Goal: Navigation & Orientation: Find specific page/section

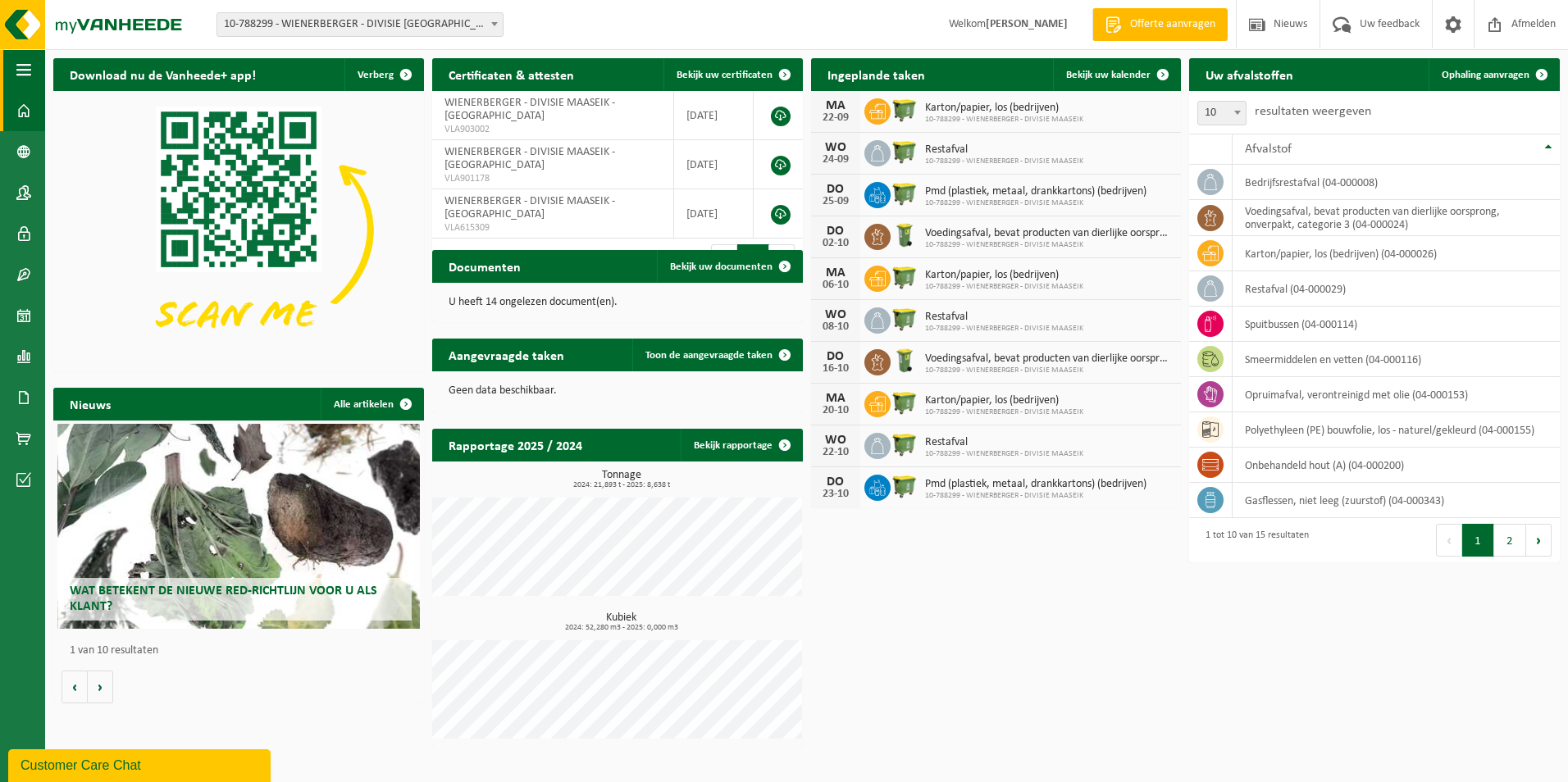
click at [21, 66] on span "button" at bounding box center [23, 69] width 15 height 41
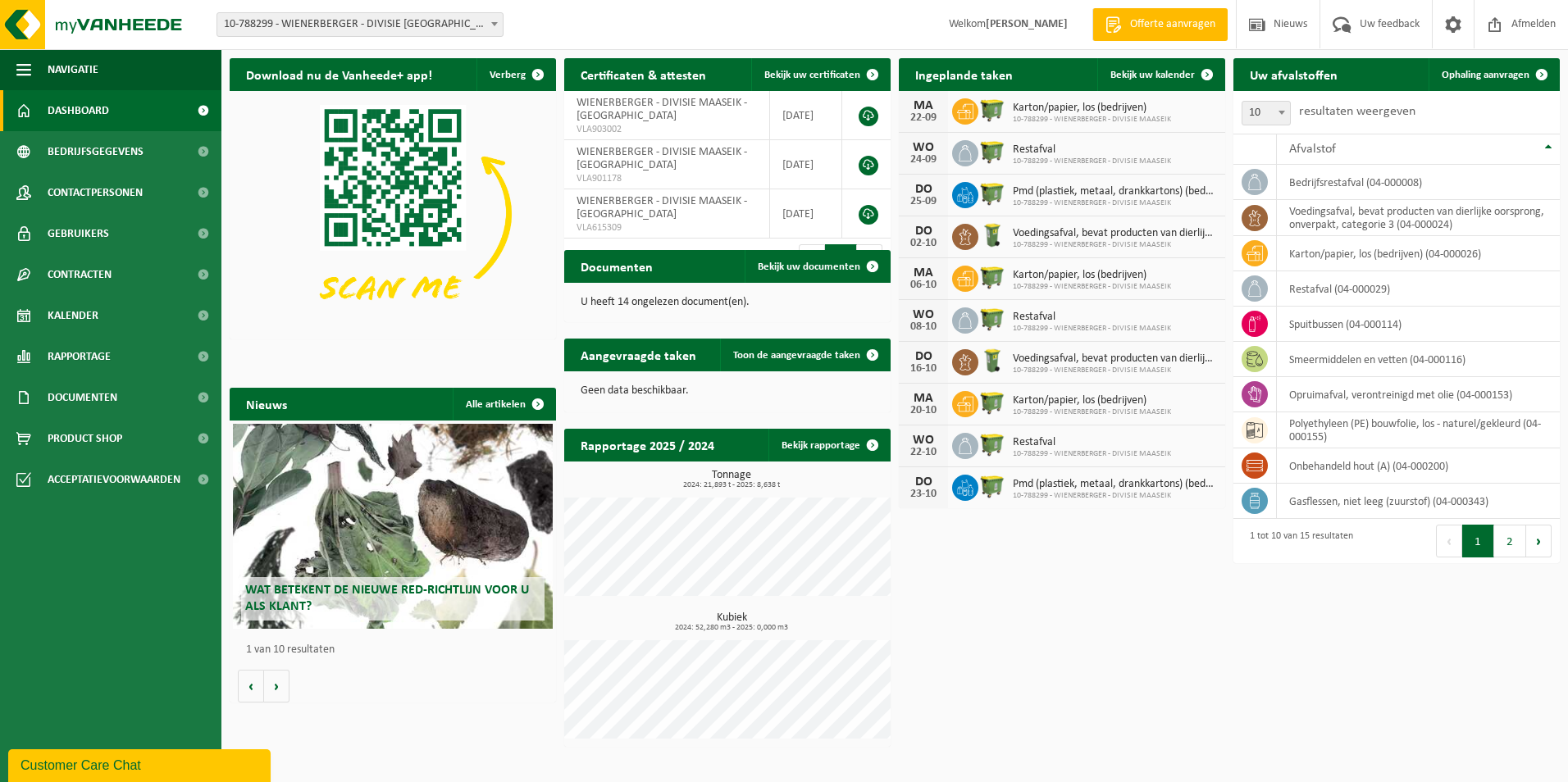
click at [21, 114] on span at bounding box center [23, 110] width 15 height 41
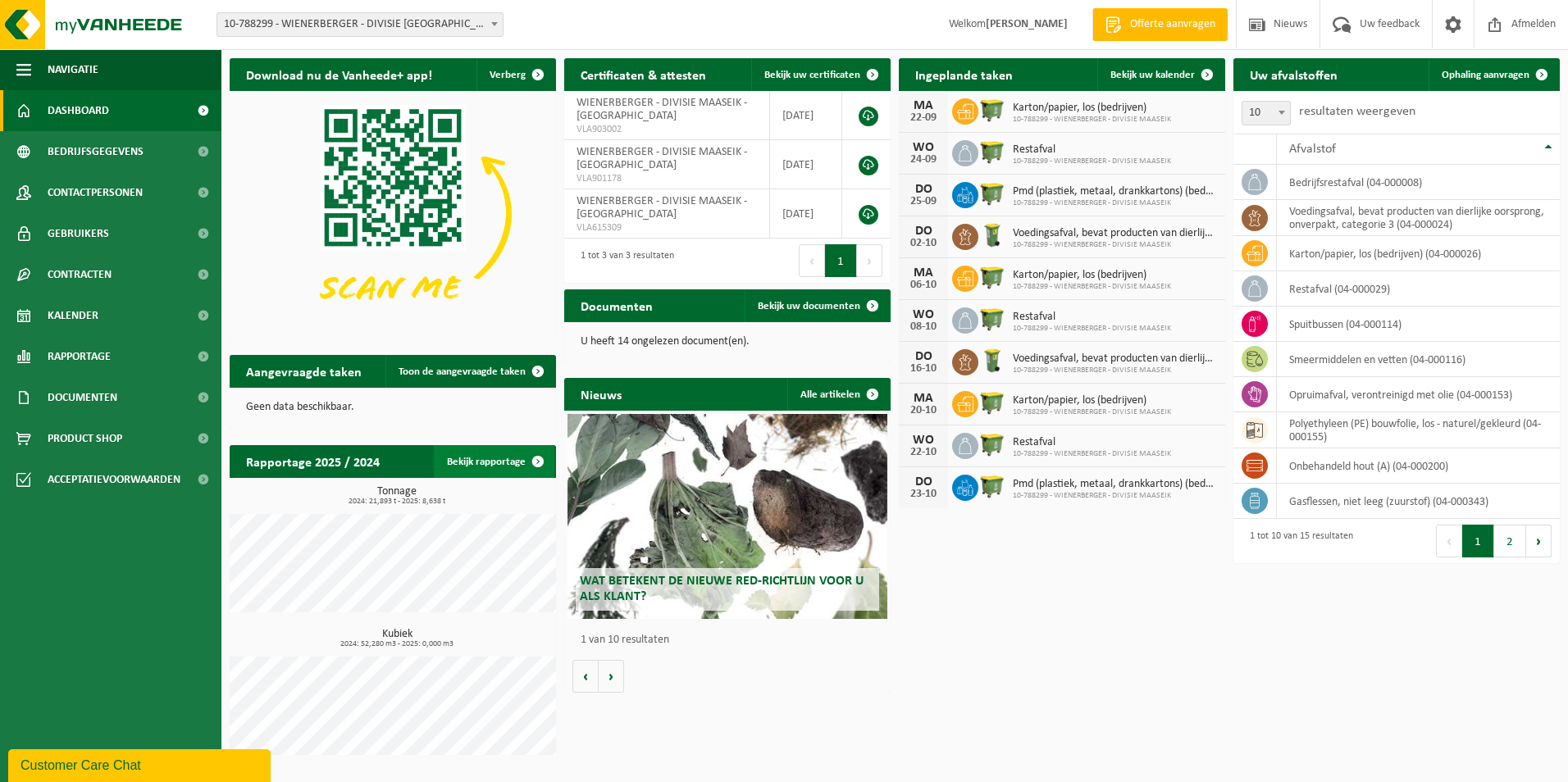
click at [479, 461] on link "Bekijk rapportage" at bounding box center [494, 461] width 120 height 33
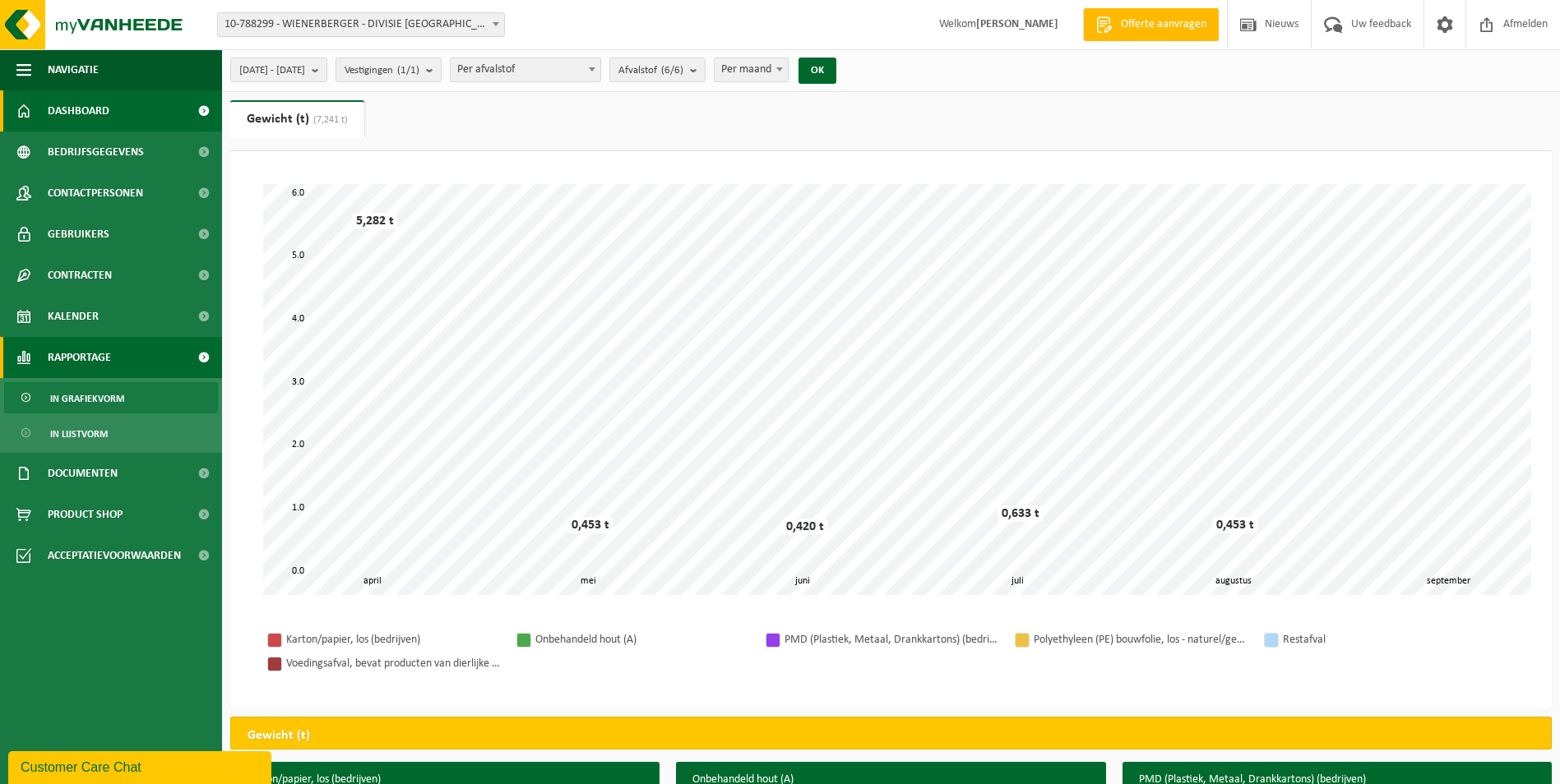
click at [97, 109] on span "Dashboard" at bounding box center [78, 111] width 62 height 41
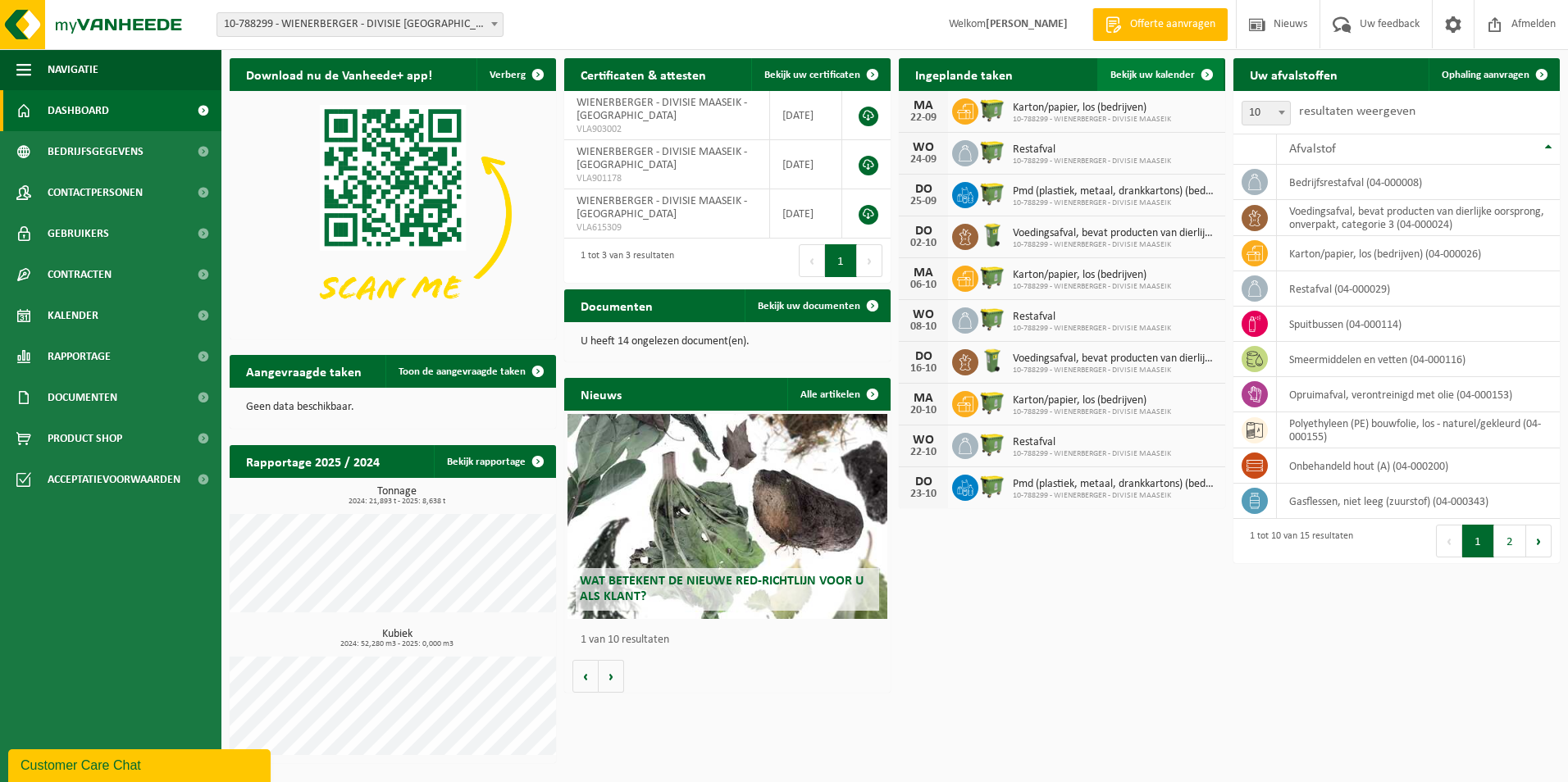
click at [1204, 74] on span at bounding box center [1207, 74] width 33 height 33
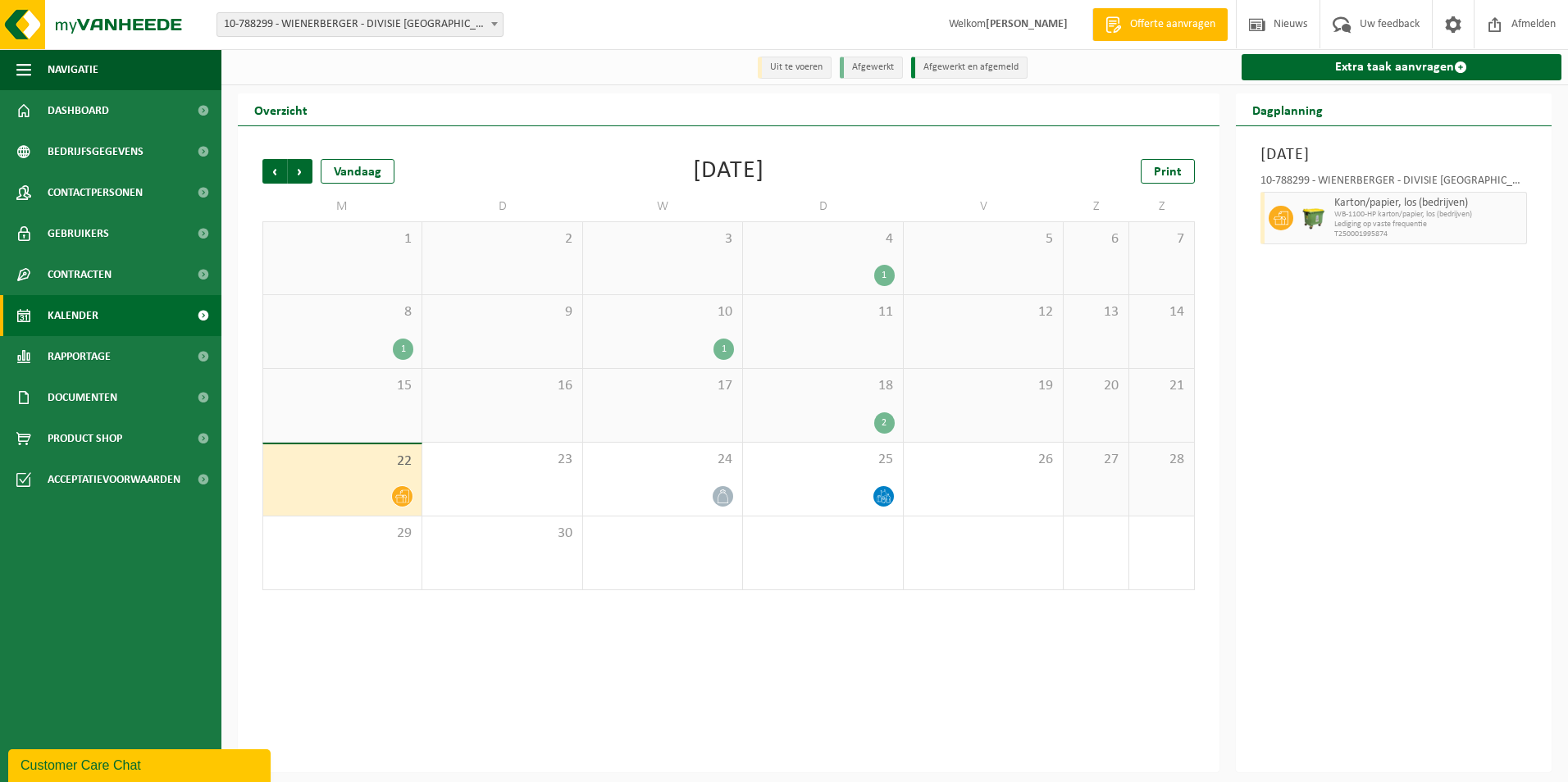
click at [885, 69] on li "Afgewerkt" at bounding box center [871, 68] width 63 height 22
click at [878, 68] on li "Afgewerkt" at bounding box center [871, 68] width 63 height 22
click at [985, 66] on li "Afgewerkt en afgemeld" at bounding box center [969, 68] width 117 height 22
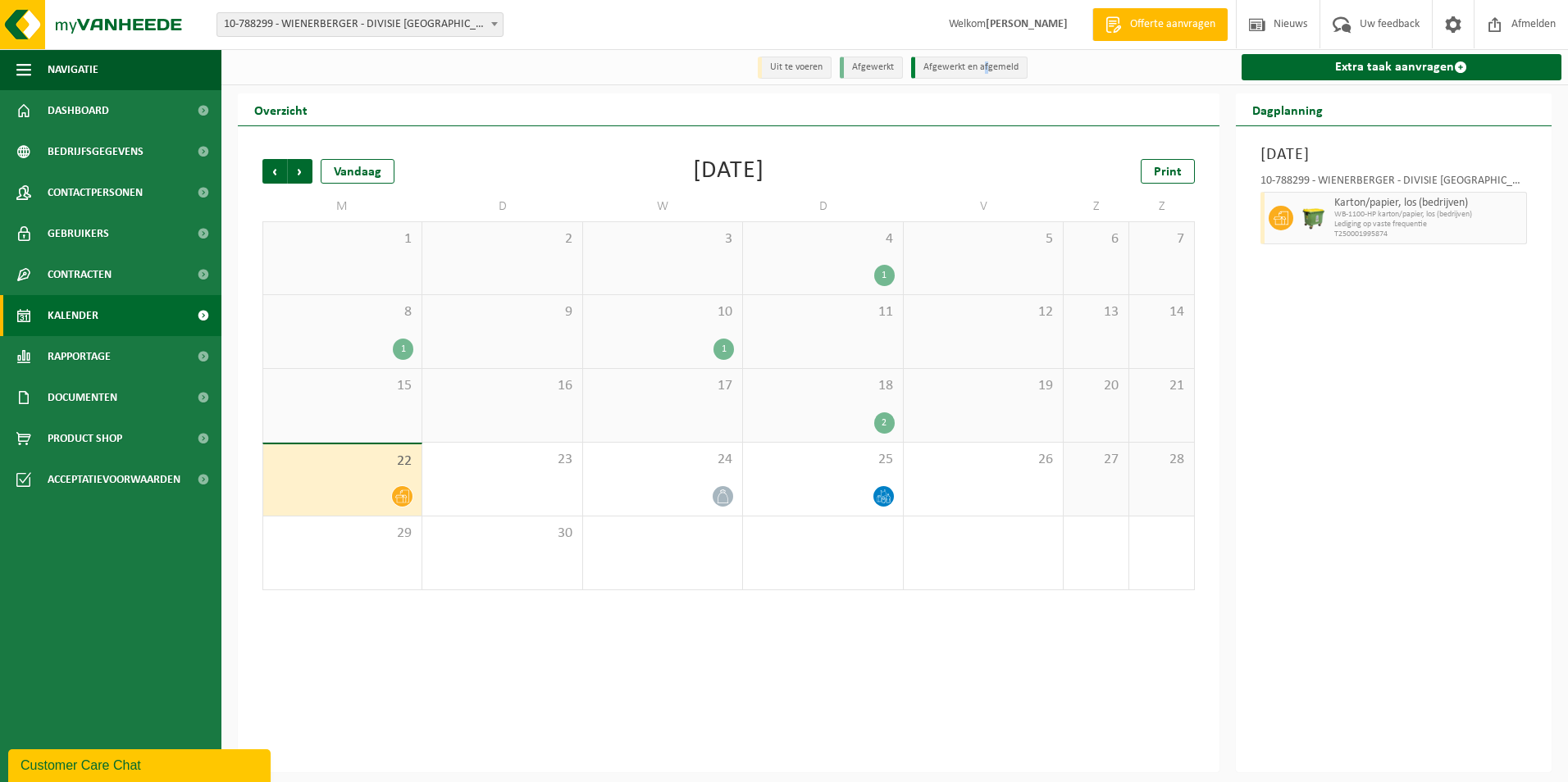
click at [984, 68] on li "Afgewerkt en afgemeld" at bounding box center [969, 68] width 117 height 22
click at [792, 70] on li "Uit te voeren" at bounding box center [795, 68] width 74 height 22
click at [88, 103] on span "Dashboard" at bounding box center [78, 110] width 61 height 41
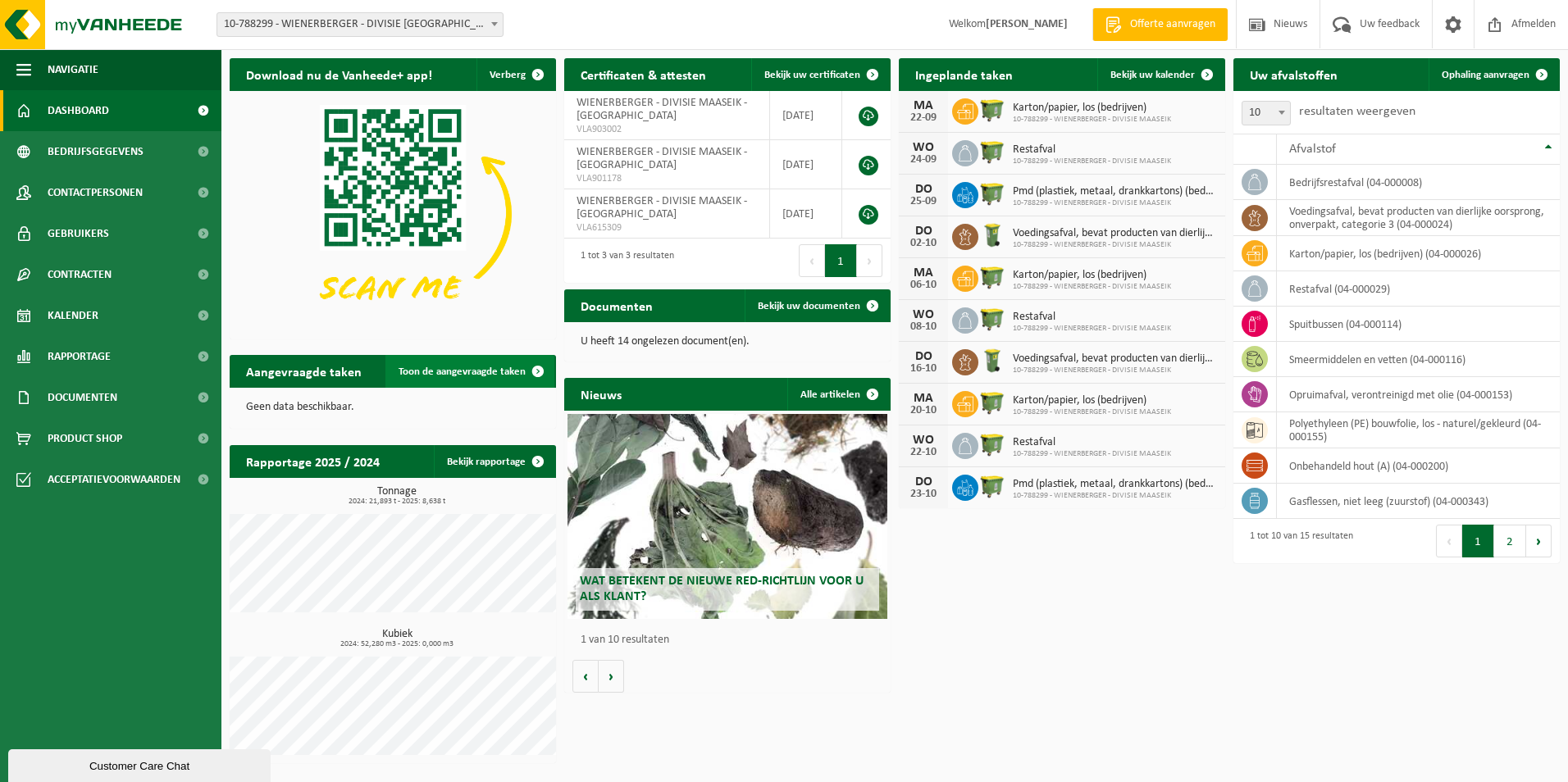
click at [538, 371] on span at bounding box center [538, 371] width 33 height 33
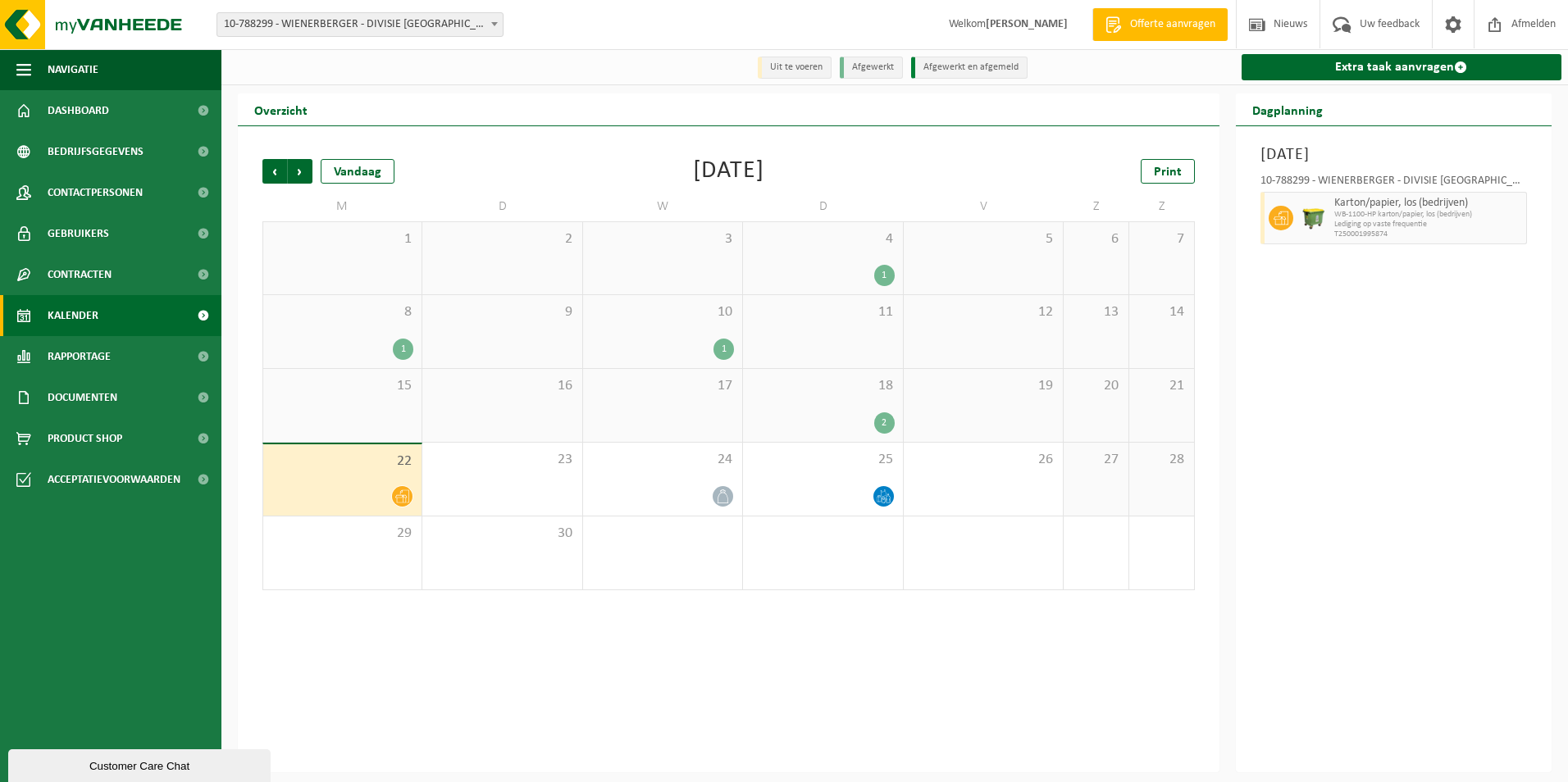
click at [951, 70] on li "Afgewerkt en afgemeld" at bounding box center [969, 68] width 117 height 22
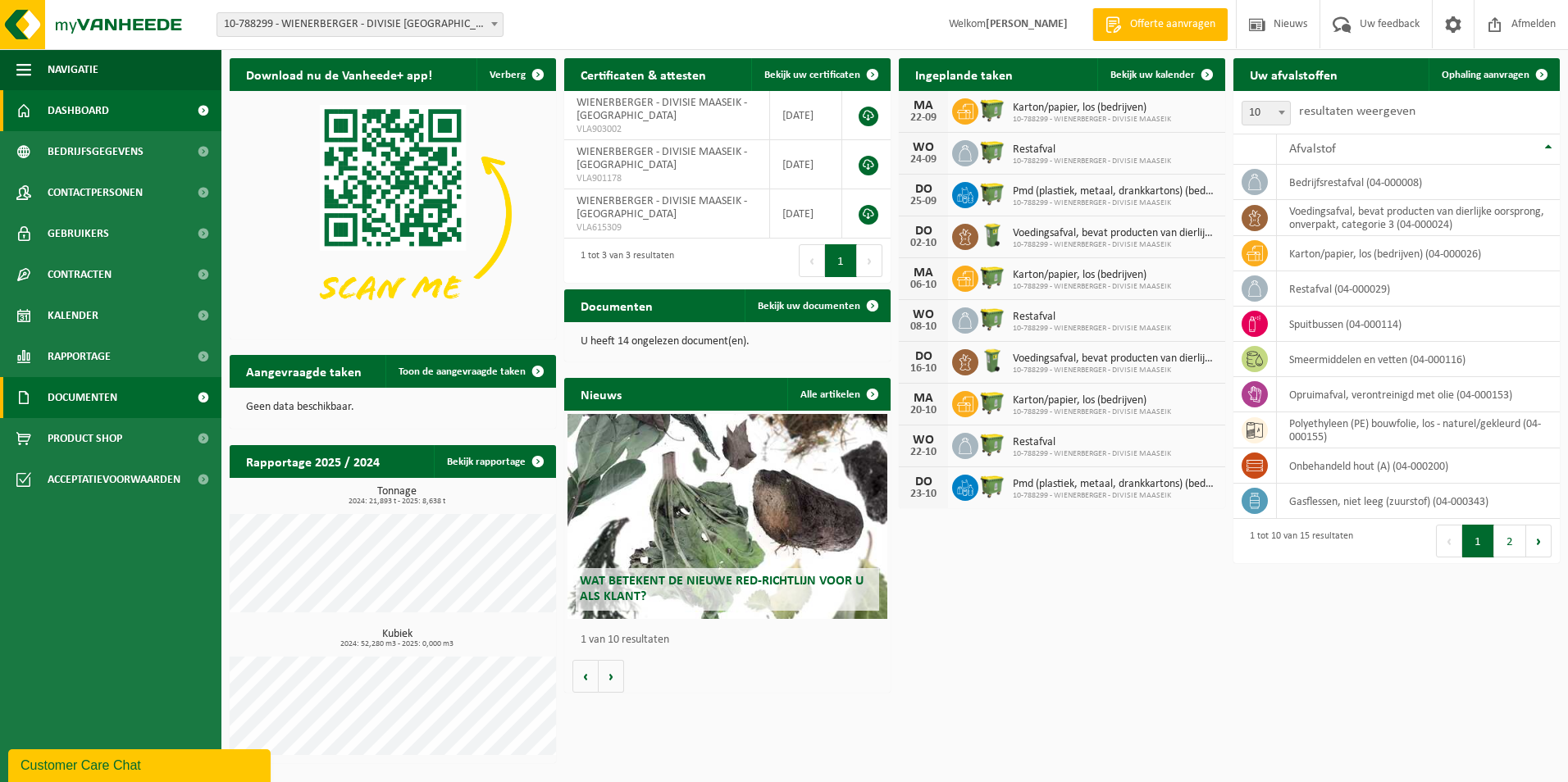
click at [59, 399] on span "Documenten" at bounding box center [82, 398] width 69 height 41
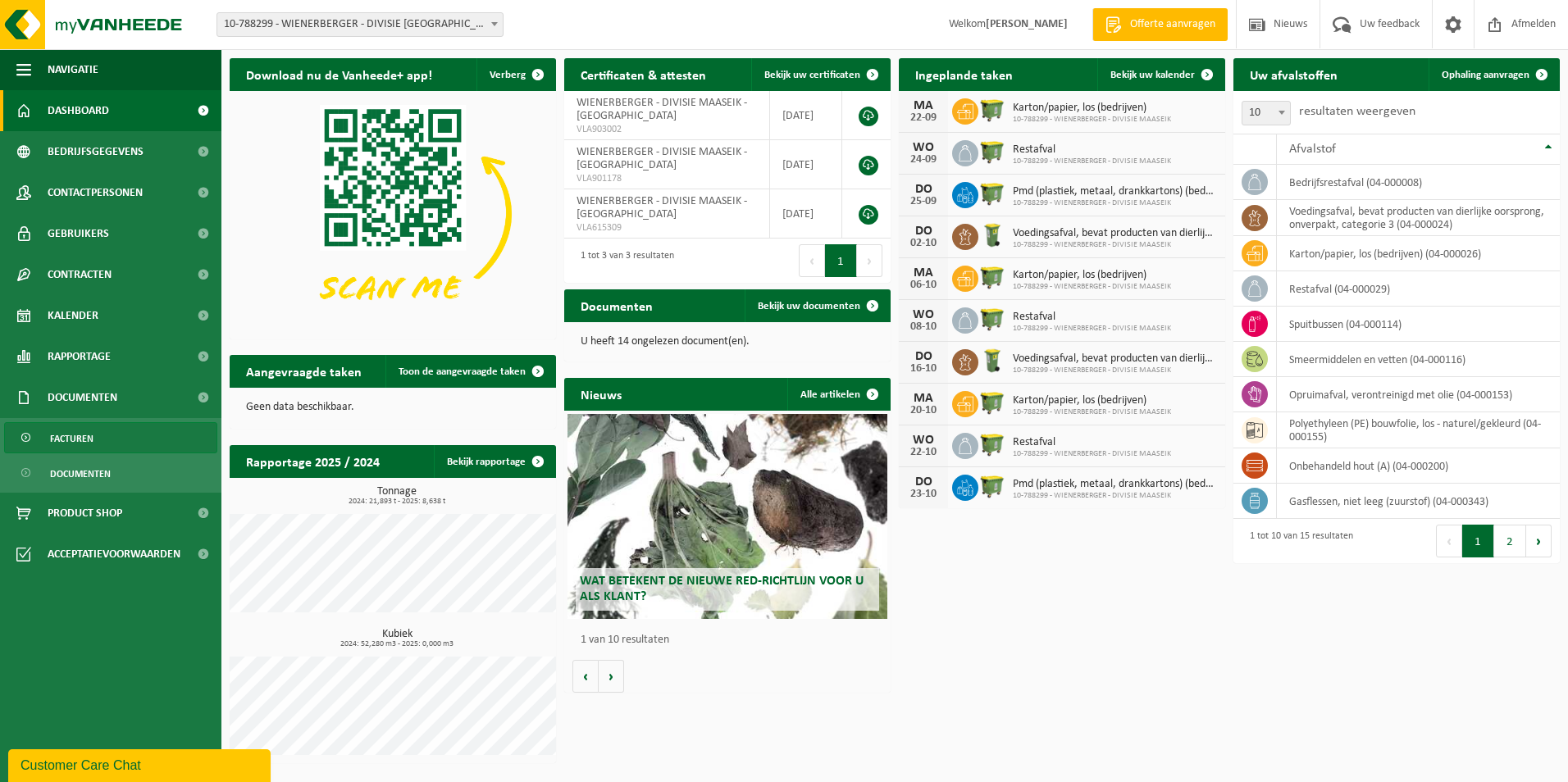
click at [67, 436] on span "Facturen" at bounding box center [71, 438] width 44 height 31
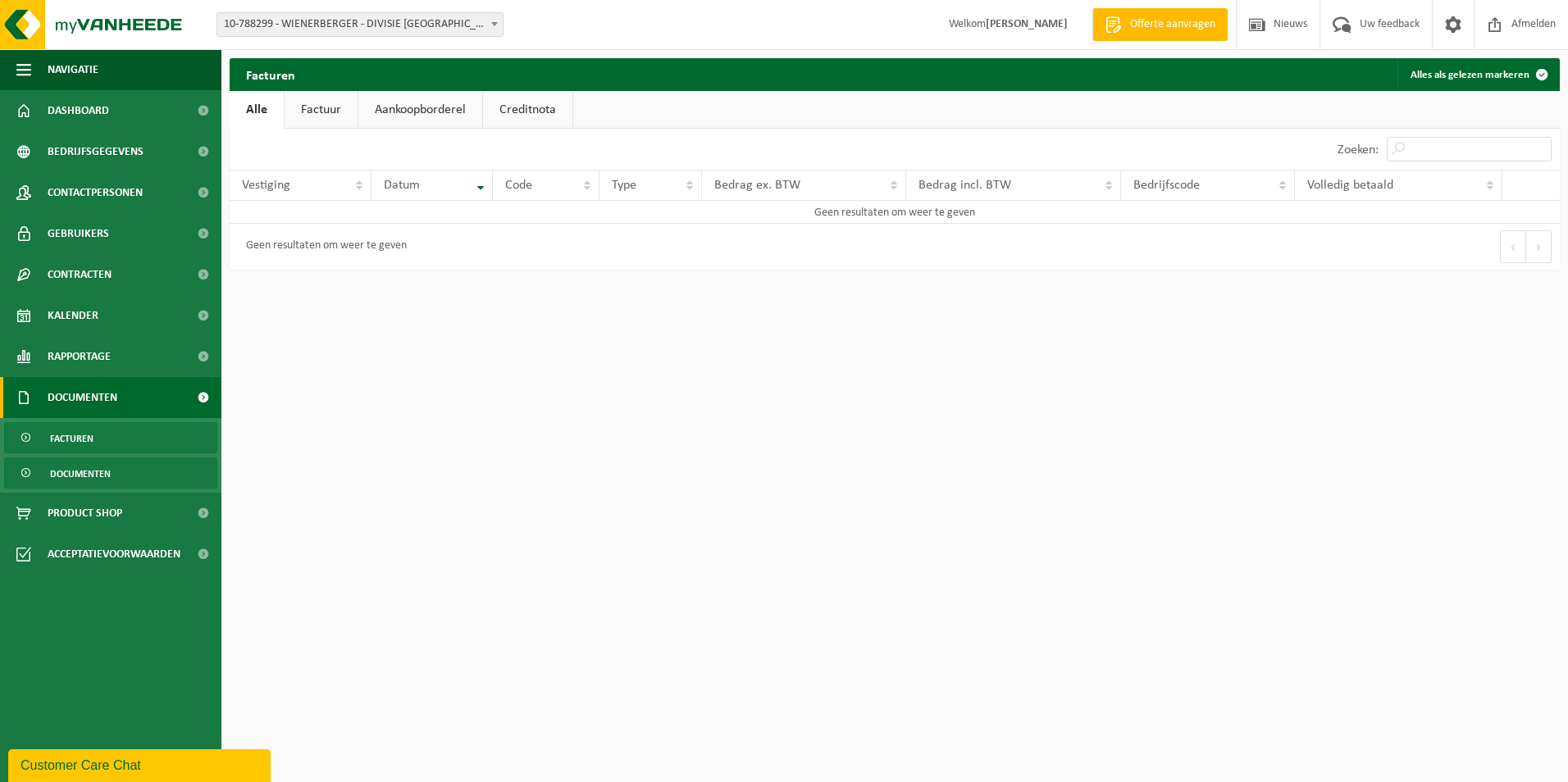
click at [70, 472] on span "Documenten" at bounding box center [80, 474] width 61 height 31
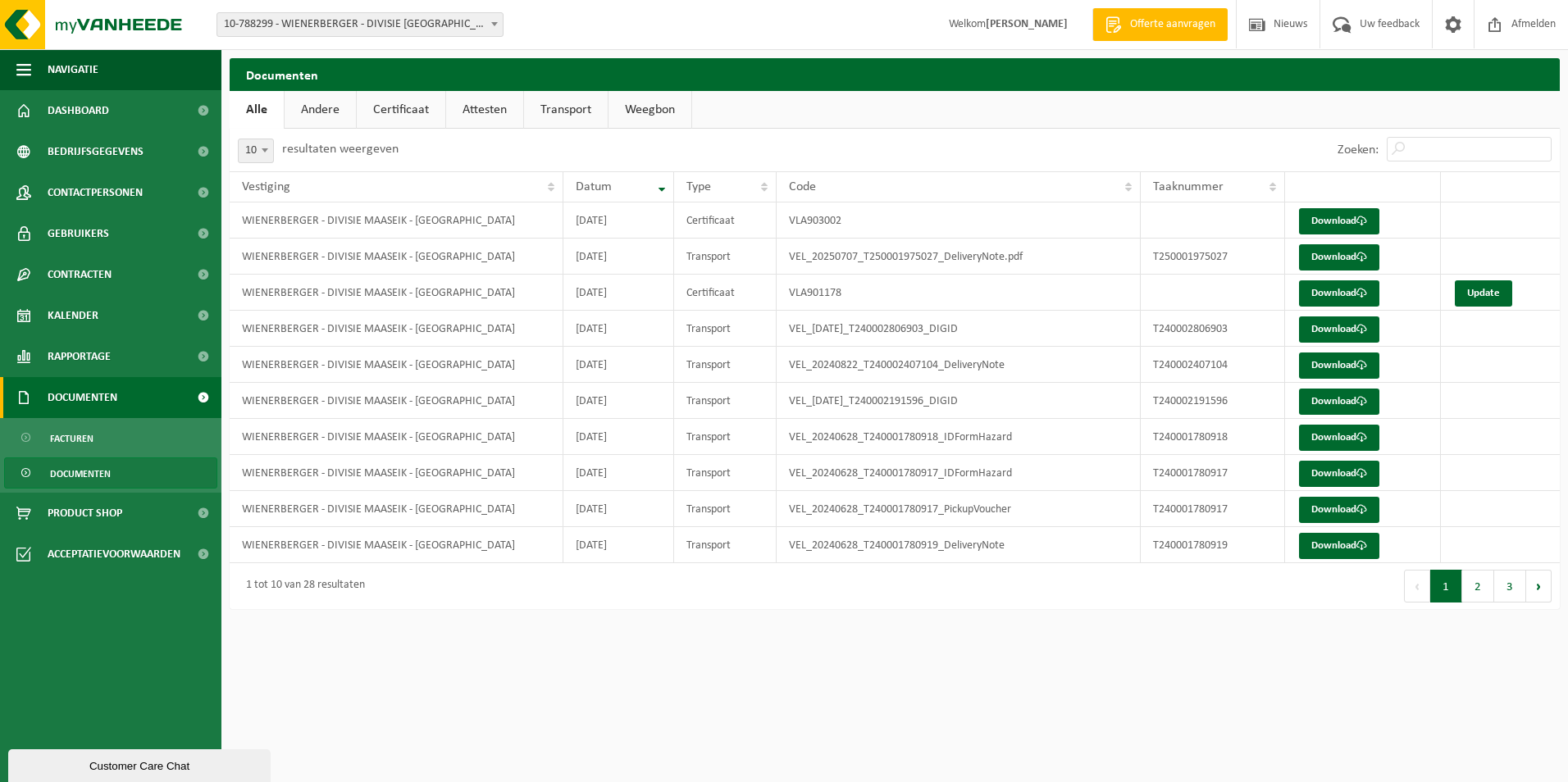
click at [71, 390] on span "Documenten" at bounding box center [82, 398] width 69 height 41
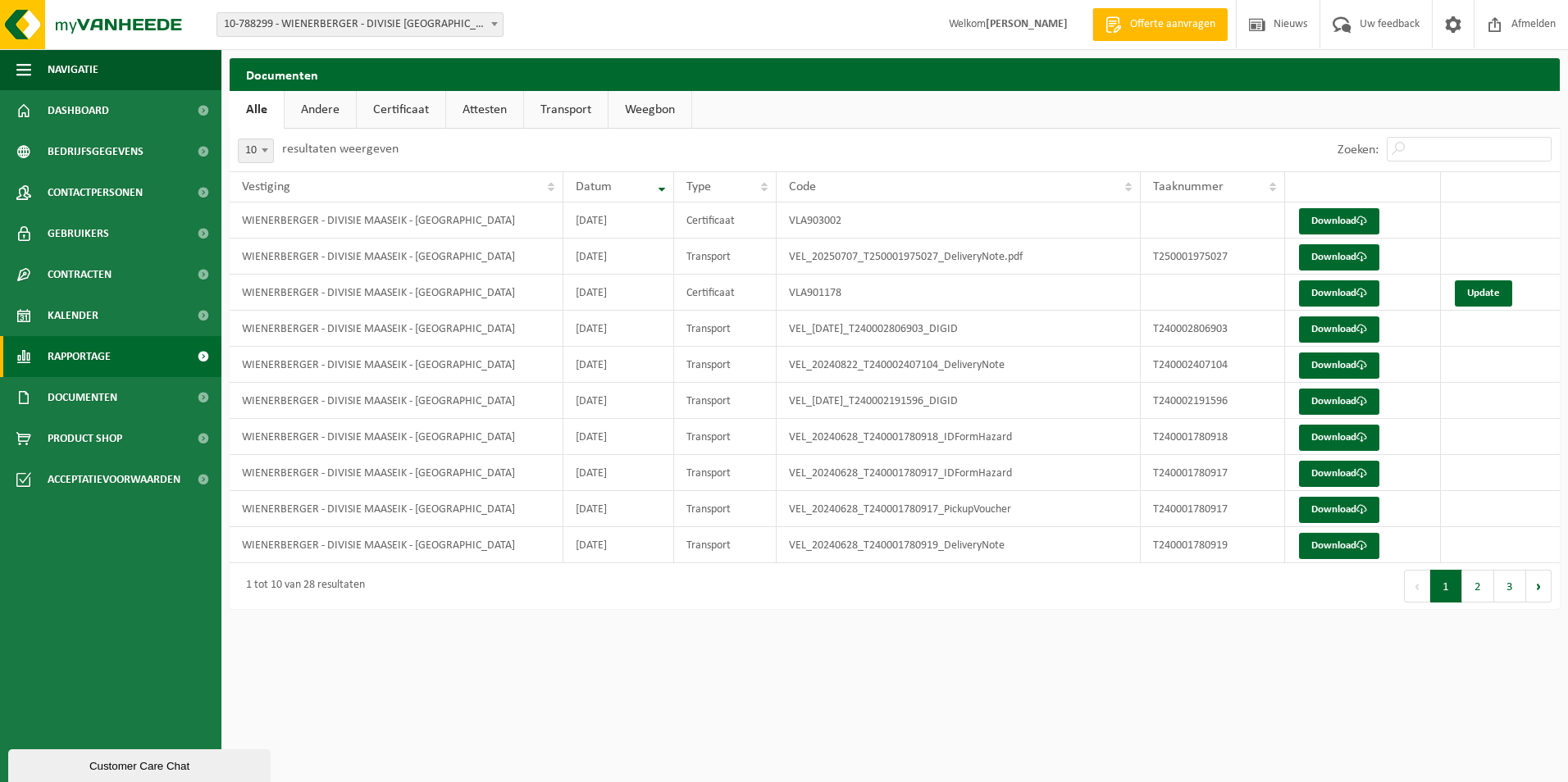
click at [73, 354] on span "Rapportage" at bounding box center [78, 357] width 63 height 41
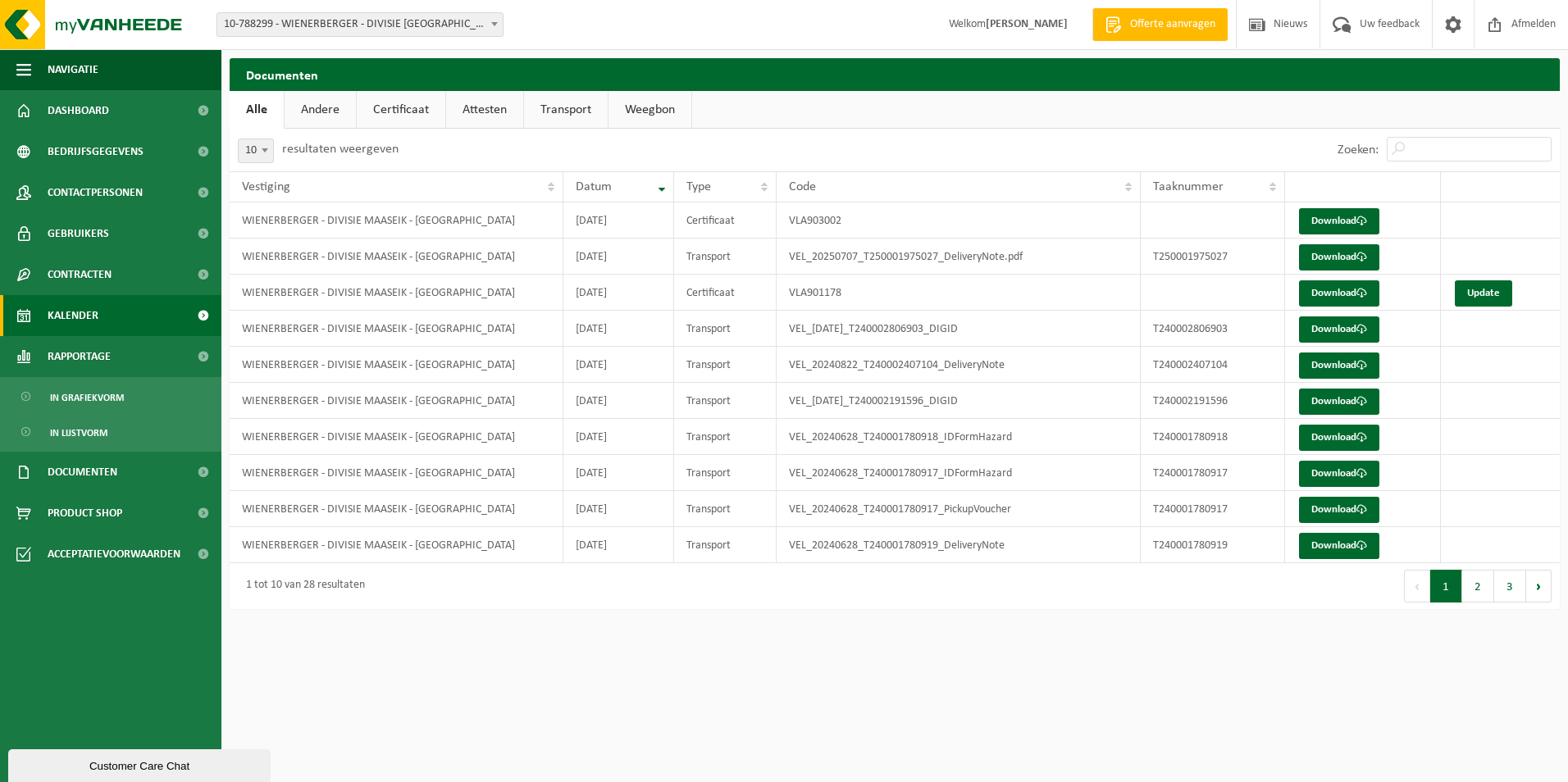
click at [69, 309] on span "Kalender" at bounding box center [72, 315] width 51 height 41
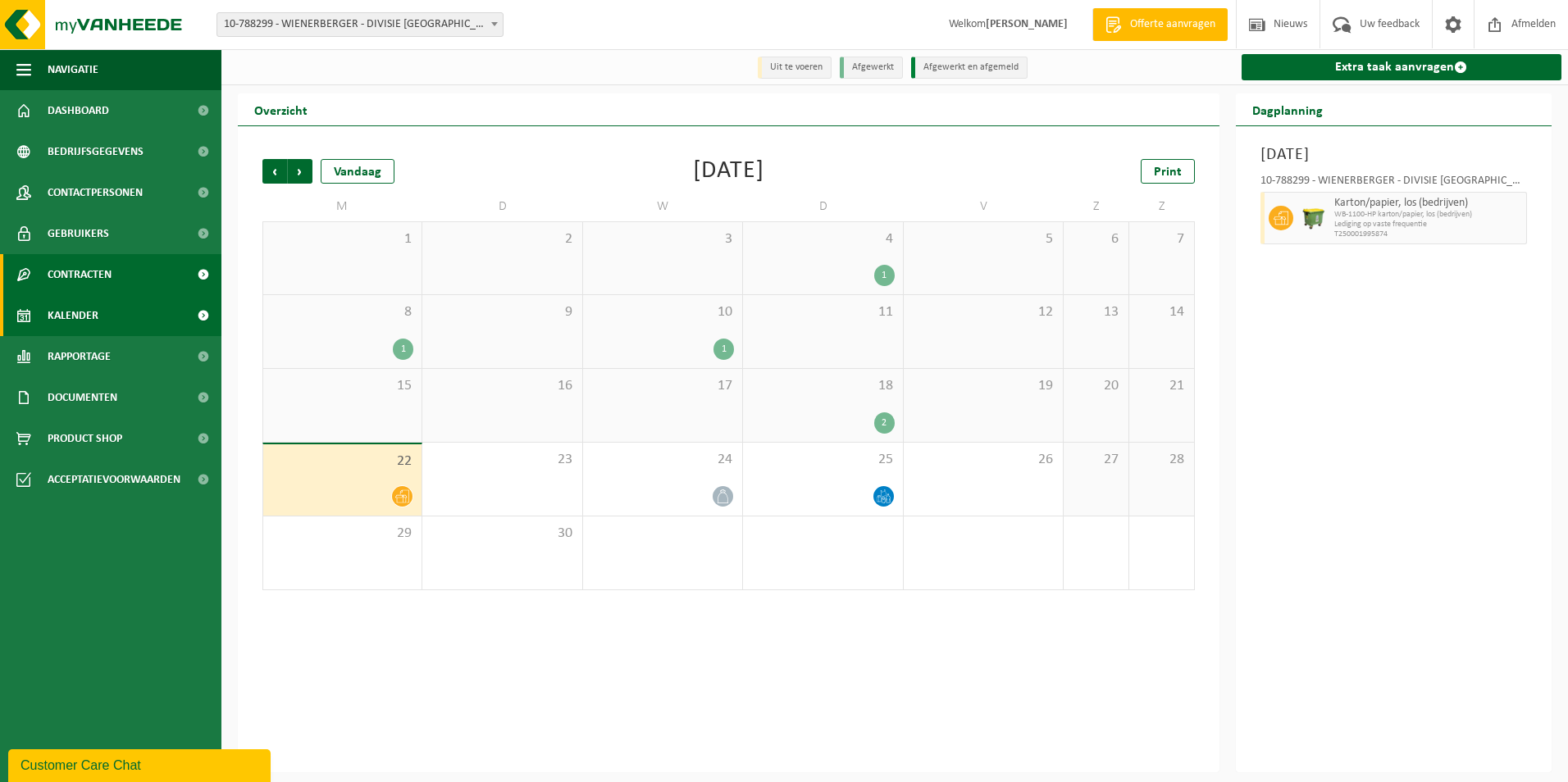
click at [73, 272] on span "Contracten" at bounding box center [79, 274] width 64 height 41
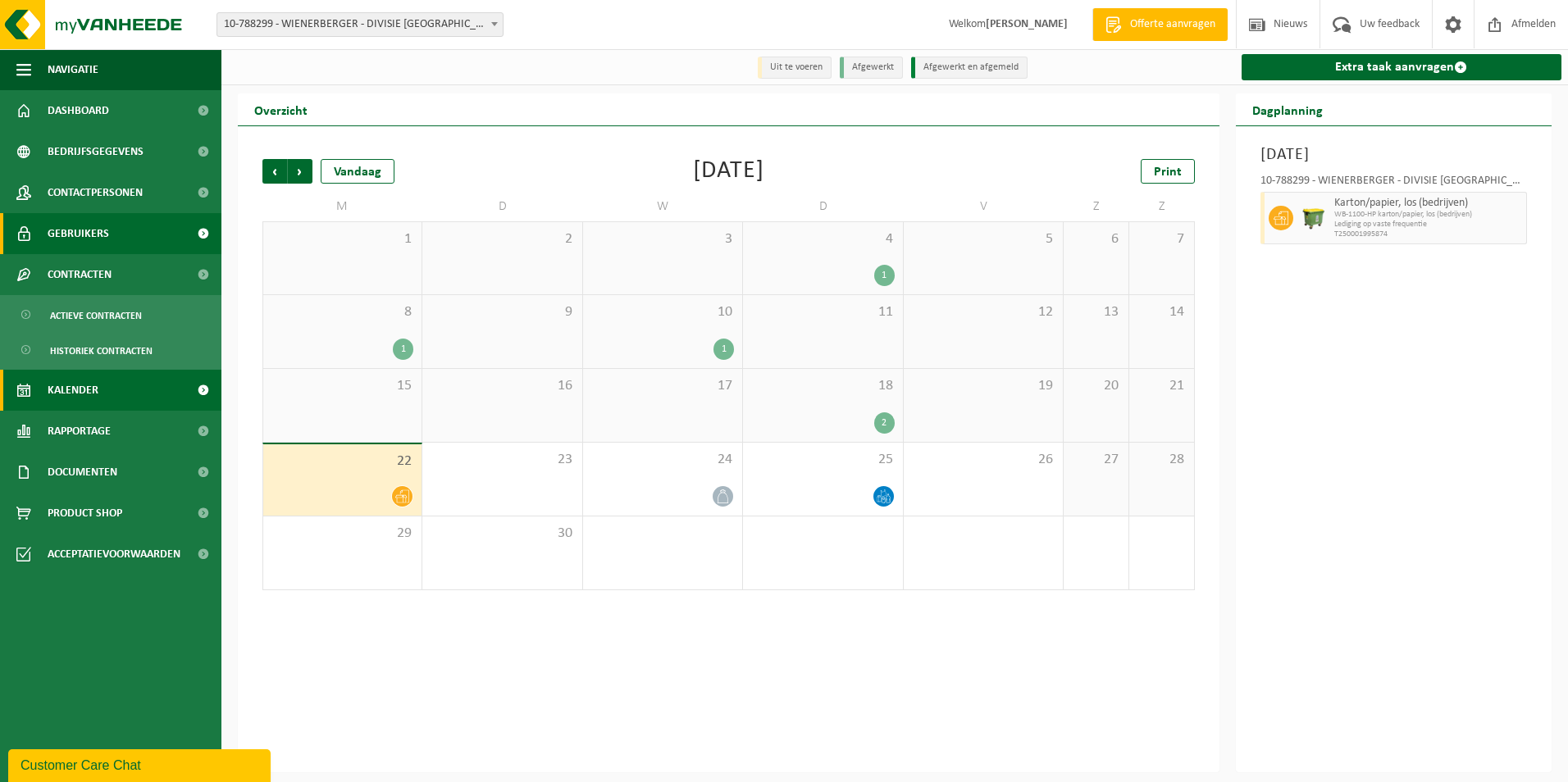
click at [69, 232] on span "Gebruikers" at bounding box center [78, 233] width 61 height 41
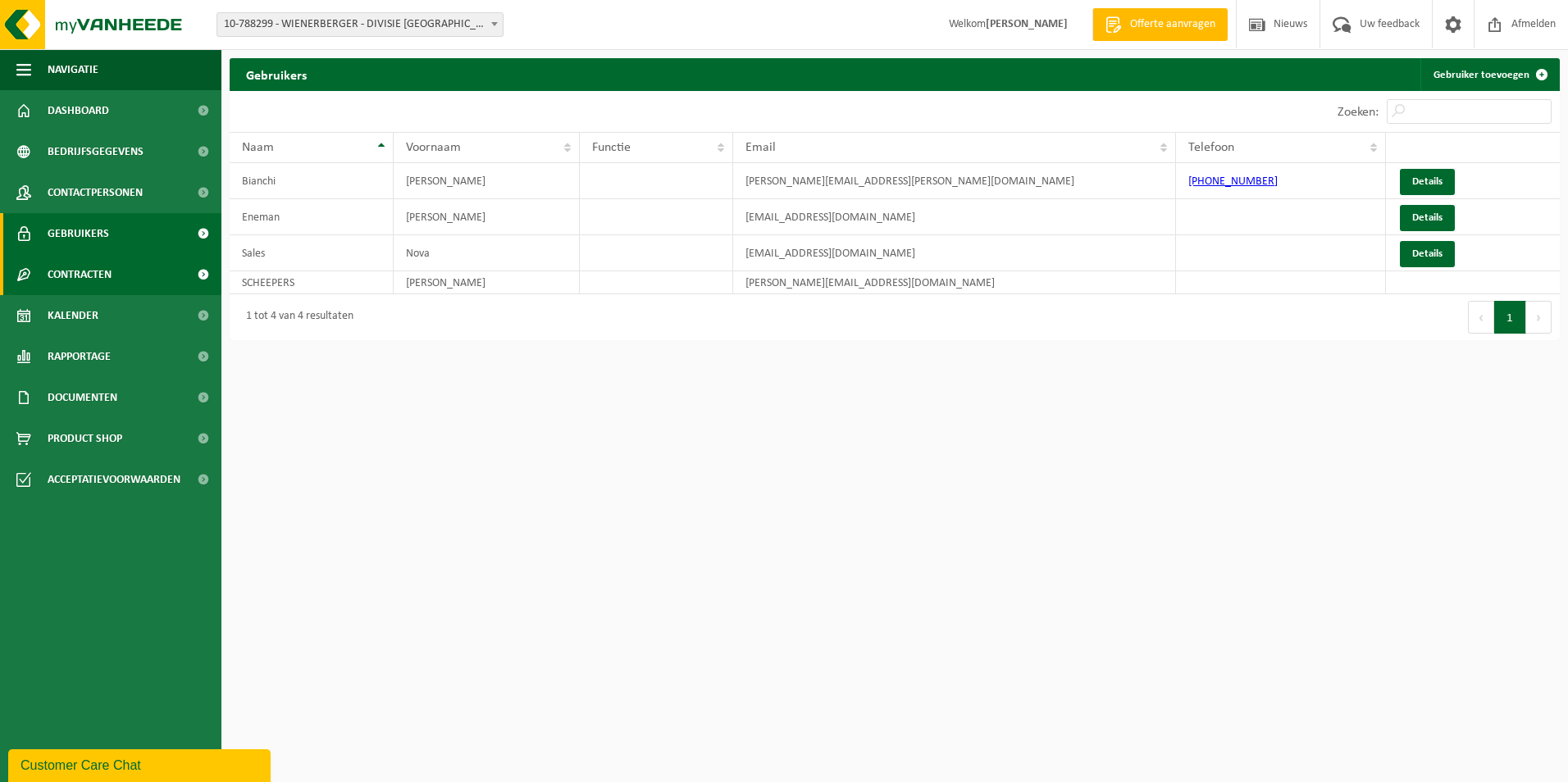
click at [76, 269] on span "Contracten" at bounding box center [79, 274] width 64 height 41
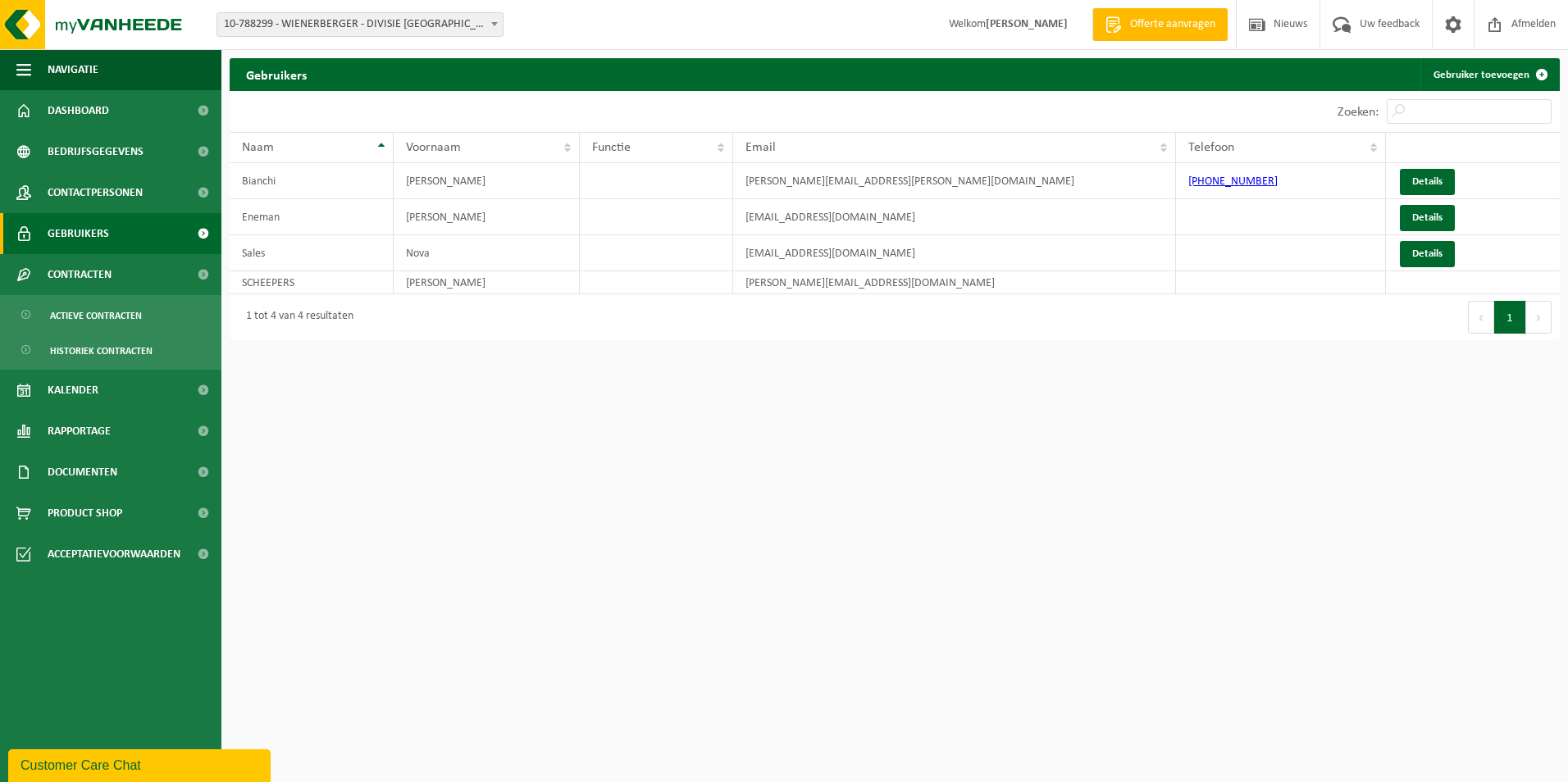
click at [71, 232] on span "Gebruikers" at bounding box center [78, 233] width 61 height 41
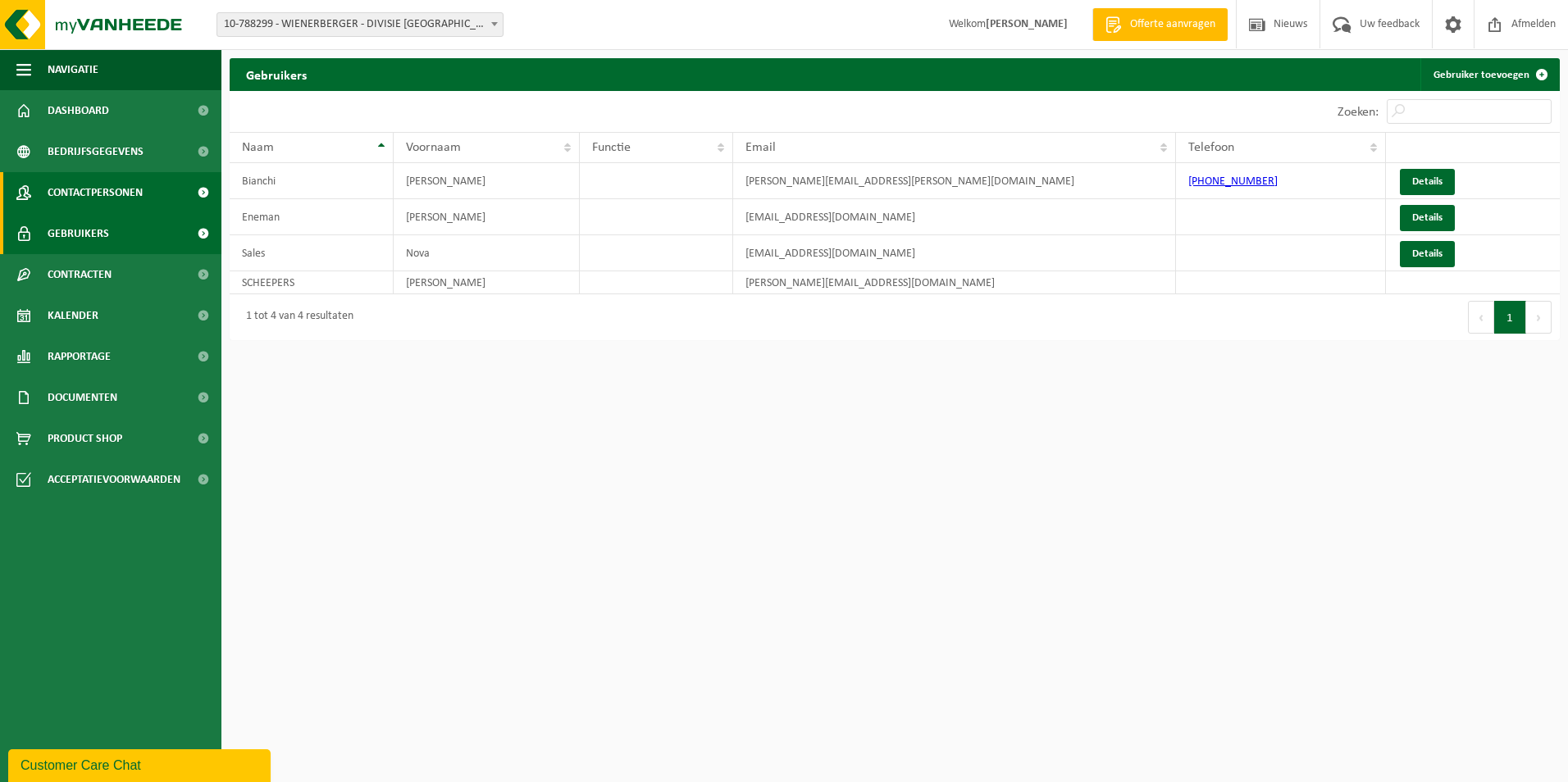
click at [63, 191] on span "Contactpersonen" at bounding box center [94, 192] width 95 height 41
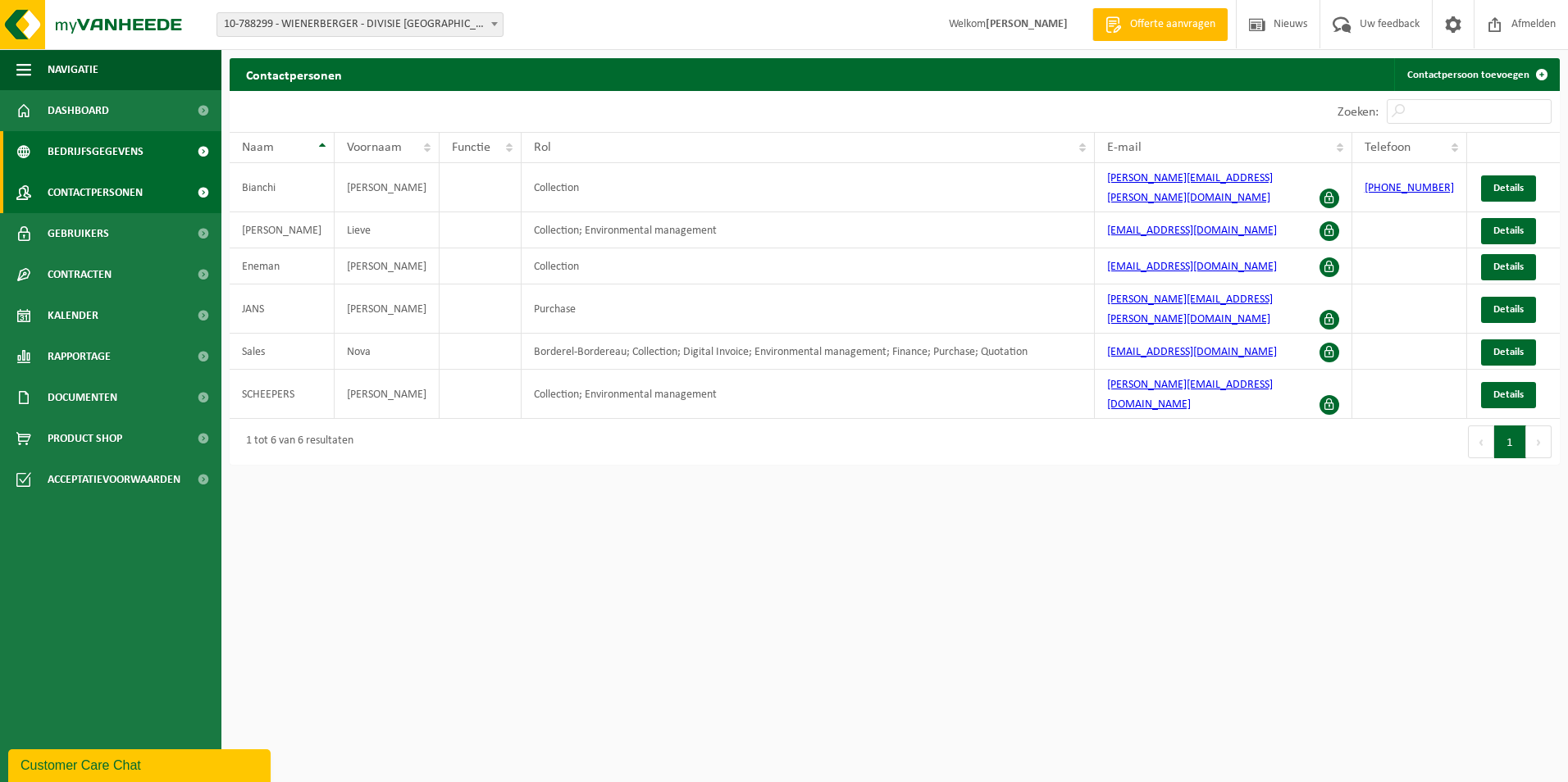
click at [68, 150] on span "Bedrijfsgegevens" at bounding box center [95, 151] width 96 height 41
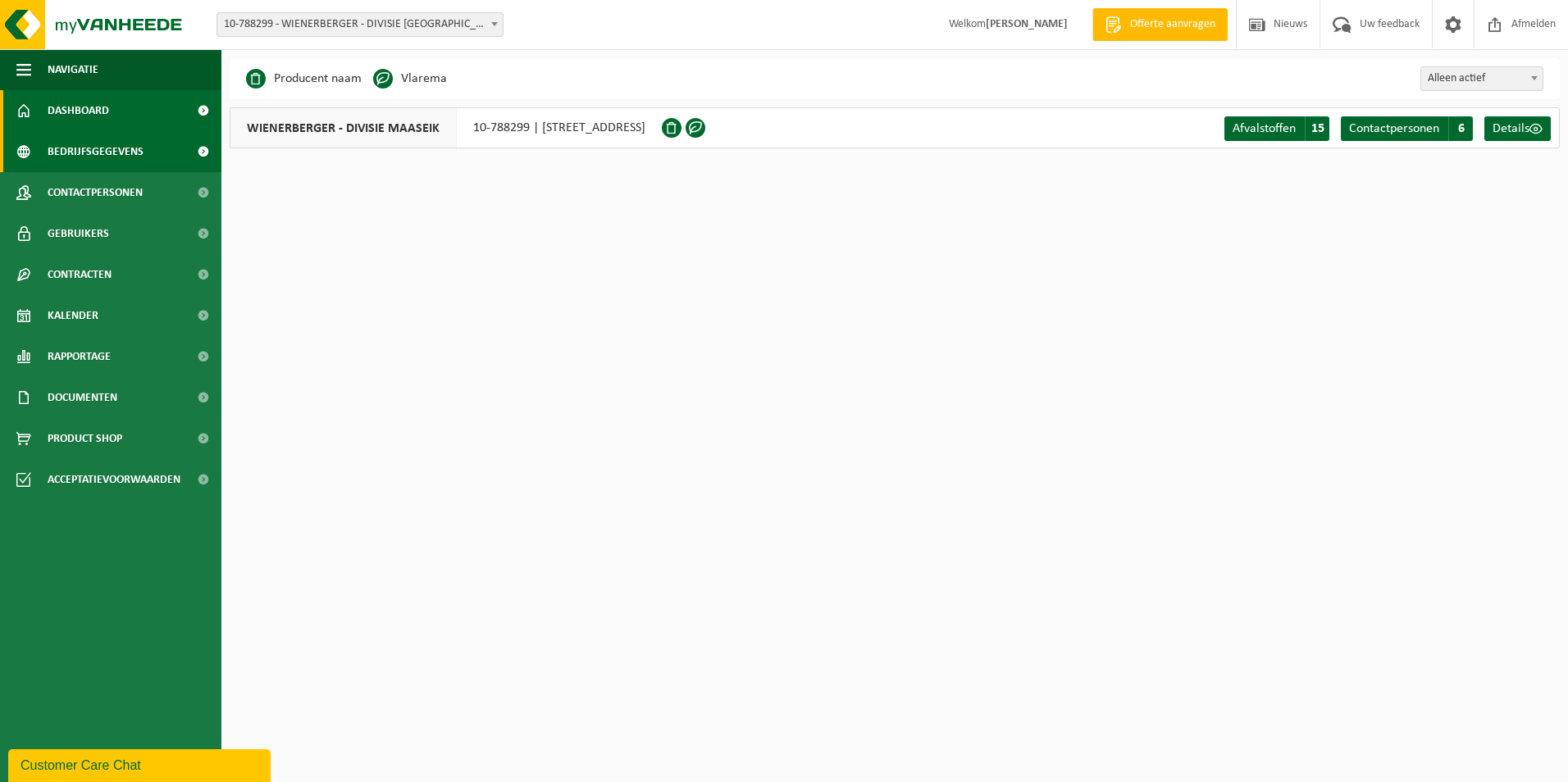
click at [70, 110] on span "Dashboard" at bounding box center [78, 110] width 61 height 41
